Goal: Task Accomplishment & Management: Use online tool/utility

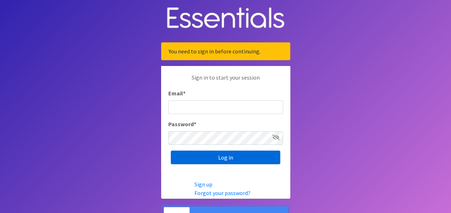
type input "[PERSON_NAME][EMAIL_ADDRESS][PERSON_NAME][DOMAIN_NAME]"
click at [201, 159] on input "Log in" at bounding box center [225, 158] width 109 height 14
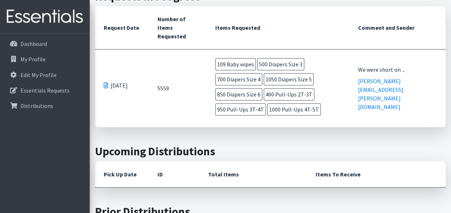
scroll to position [158, 0]
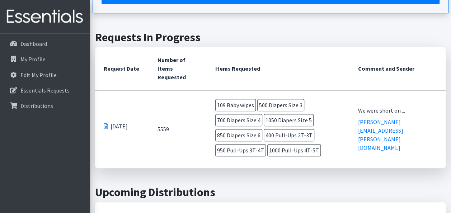
click at [106, 123] on span at bounding box center [106, 126] width 4 height 6
click at [118, 129] on td "[DATE]" at bounding box center [122, 129] width 54 height 78
drag, startPoint x: 118, startPoint y: 129, endPoint x: 316, endPoint y: 157, distance: 200.7
click at [316, 157] on tr "[DATE] 5559 109 Baby wipes 500 Diapers Size 3 700 Diapers Size 4 1050 Diapers S…" at bounding box center [270, 129] width 351 height 78
drag, startPoint x: 316, startPoint y: 157, endPoint x: 395, endPoint y: 100, distance: 96.7
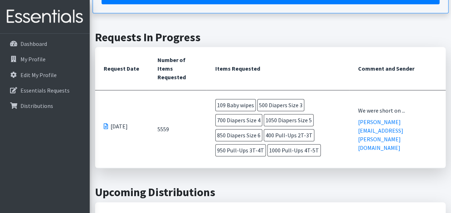
click at [395, 100] on td "We were short on ... [PERSON_NAME][EMAIL_ADDRESS][PERSON_NAME][DOMAIN_NAME]" at bounding box center [397, 129] width 96 height 78
click at [105, 123] on span at bounding box center [106, 126] width 4 height 6
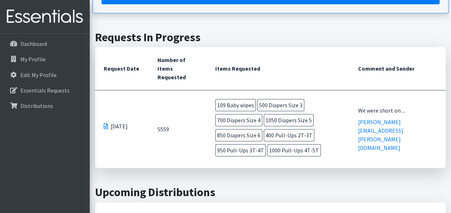
click at [322, 91] on td "109 Baby wipes 500 Diapers Size 3 700 Diapers Size 4 1050 Diapers Size 5 850 Di…" at bounding box center [278, 128] width 143 height 77
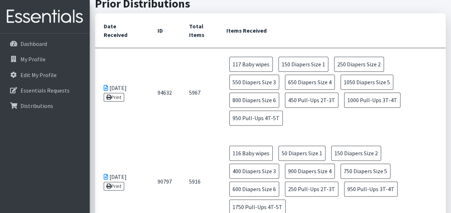
scroll to position [416, 0]
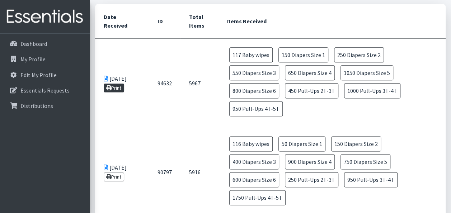
click at [116, 85] on link "Print" at bounding box center [114, 88] width 20 height 9
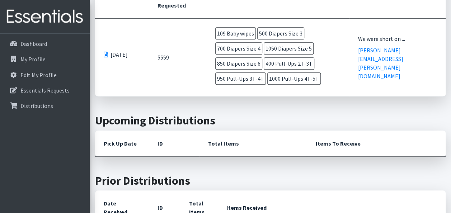
scroll to position [215, 0]
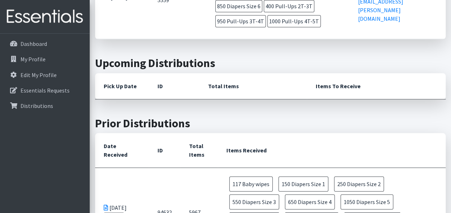
scroll to position [301, 0]
